Goal: Navigation & Orientation: Understand site structure

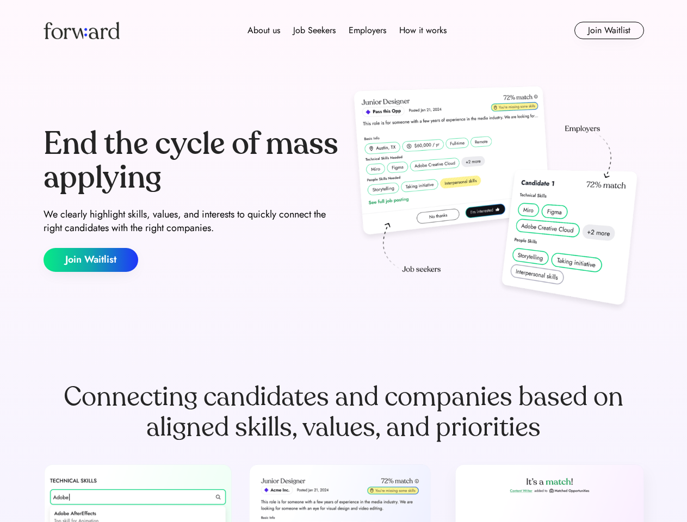
click at [343, 261] on div "End the cycle of mass applying We clearly highlight skills, values, and interes…" at bounding box center [343, 200] width 600 height 234
click at [344, 30] on div "About us Job Seekers Employers How it works" at bounding box center [347, 30] width 428 height 13
click at [82, 30] on img at bounding box center [81, 30] width 76 height 17
click at [347, 30] on div "About us Job Seekers Employers How it works" at bounding box center [347, 30] width 428 height 13
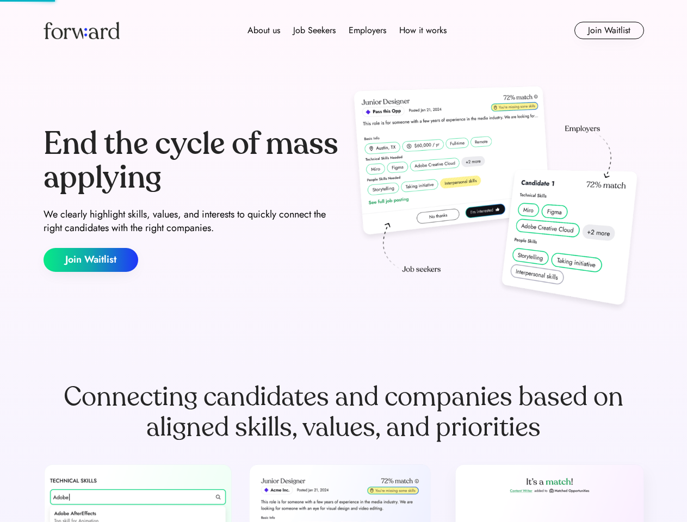
click at [264, 30] on div "About us" at bounding box center [263, 30] width 33 height 13
click at [314, 30] on div "Job Seekers" at bounding box center [314, 30] width 42 height 13
click at [367, 30] on div "Employers" at bounding box center [367, 30] width 38 height 13
click at [422, 30] on div "How it works" at bounding box center [422, 30] width 47 height 13
click at [608, 30] on button "Join Waitlist" at bounding box center [609, 30] width 70 height 17
